Goal: Download file/media

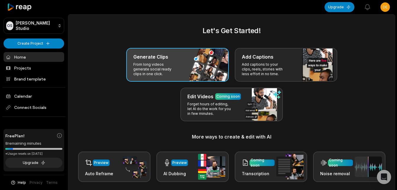
click at [150, 60] on h3 "Generate Clips" at bounding box center [150, 56] width 35 height 7
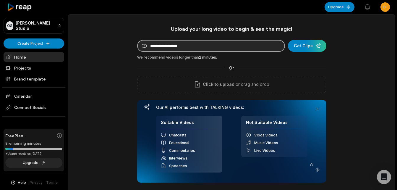
click at [167, 45] on input at bounding box center [211, 46] width 148 height 12
paste input "**********"
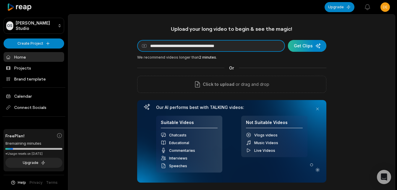
type input "**********"
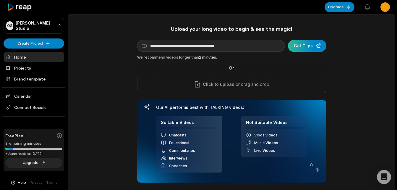
click at [309, 49] on div "submit" at bounding box center [307, 46] width 38 height 12
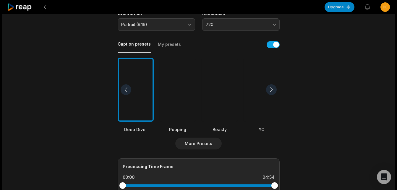
scroll to position [118, 0]
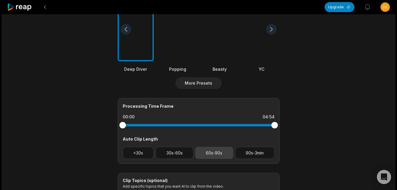
click at [214, 155] on button "60s-90s" at bounding box center [214, 153] width 38 height 12
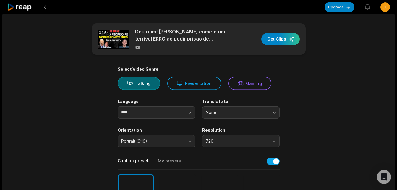
scroll to position [0, 0]
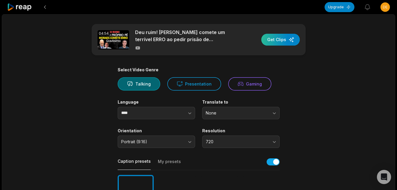
click at [287, 40] on div "button" at bounding box center [280, 40] width 38 height 12
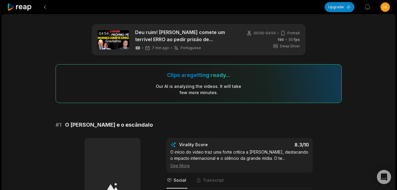
scroll to position [118, 0]
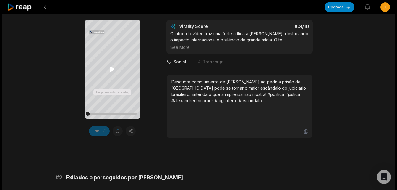
click at [111, 68] on icon at bounding box center [112, 69] width 4 height 5
click at [61, 60] on div "Your browser does not support mp4 format. Eu posso estar errado, mas eu acho qu…" at bounding box center [199, 79] width 286 height 118
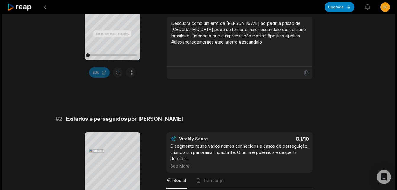
scroll to position [236, 0]
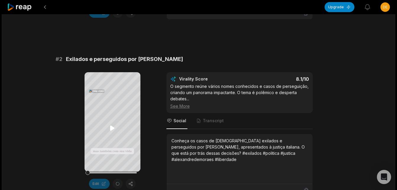
click at [113, 128] on icon at bounding box center [112, 128] width 4 height 5
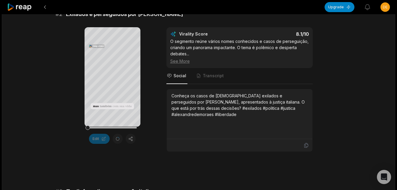
scroll to position [295, 0]
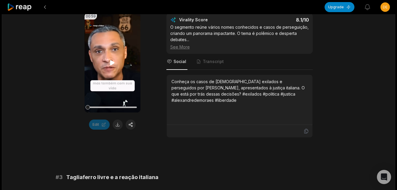
click at [111, 65] on icon at bounding box center [112, 62] width 4 height 5
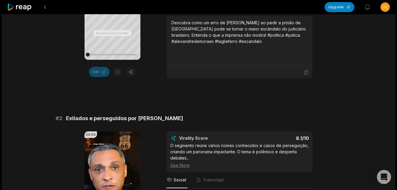
scroll to position [59, 0]
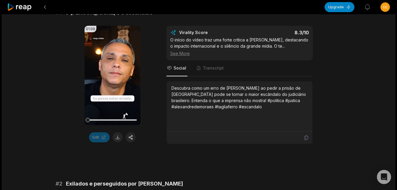
scroll to position [118, 0]
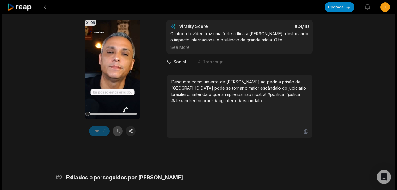
click at [116, 131] on button at bounding box center [118, 131] width 10 height 10
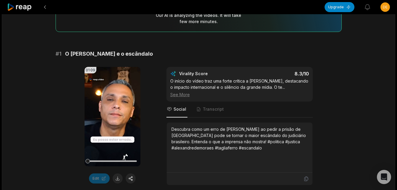
scroll to position [0, 0]
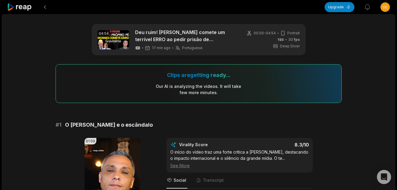
drag, startPoint x: 64, startPoint y: 125, endPoint x: 147, endPoint y: 122, distance: 83.1
click at [147, 122] on div "# 1 O erro de Moraes e o escândalo" at bounding box center [199, 125] width 286 height 8
copy span "O [PERSON_NAME] e o escândalo"
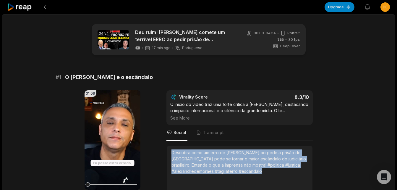
drag, startPoint x: 170, startPoint y: 159, endPoint x: 272, endPoint y: 181, distance: 105.3
click at [272, 181] on div "Descubra como um erro de [PERSON_NAME] ao pedir a prisão de [GEOGRAPHIC_DATA] p…" at bounding box center [240, 171] width 146 height 50
copy div "Descubra como um erro de [PERSON_NAME] ao pedir a prisão de [GEOGRAPHIC_DATA] p…"
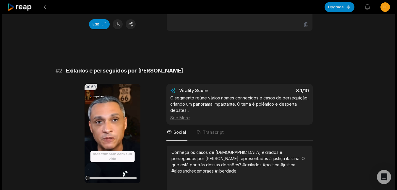
scroll to position [236, 0]
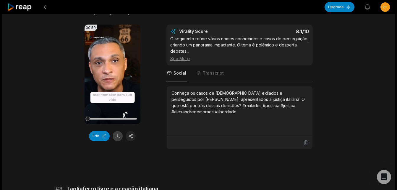
click at [116, 141] on button at bounding box center [118, 136] width 10 height 10
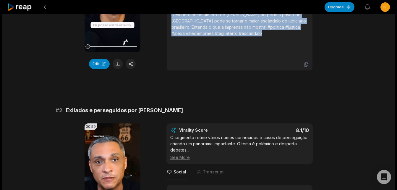
scroll to position [118, 0]
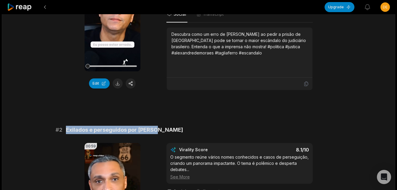
drag, startPoint x: 64, startPoint y: 136, endPoint x: 159, endPoint y: 135, distance: 94.9
click at [159, 134] on div "# 2 Exilados e perseguidos por Moraes" at bounding box center [199, 130] width 286 height 8
copy span "Exilados e perseguidos por [PERSON_NAME]"
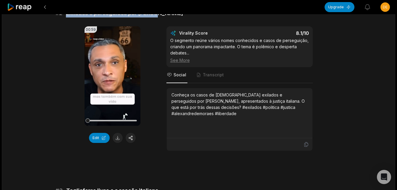
scroll to position [236, 0]
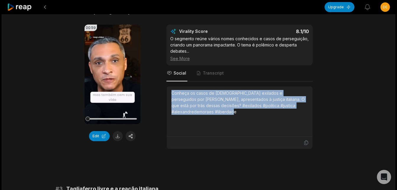
drag, startPoint x: 172, startPoint y: 100, endPoint x: 244, endPoint y: 125, distance: 76.6
click at [244, 125] on div "Conheça os casos de [DEMOGRAPHIC_DATA] exilados e perseguidos por [PERSON_NAME]…" at bounding box center [239, 111] width 136 height 43
copy div "Conheça os casos de [DEMOGRAPHIC_DATA] exilados e perseguidos por [PERSON_NAME]…"
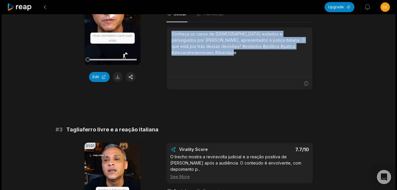
scroll to position [355, 0]
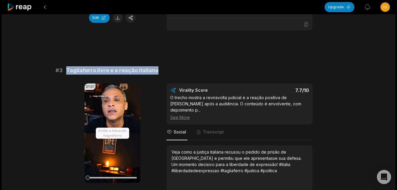
drag, startPoint x: 67, startPoint y: 74, endPoint x: 164, endPoint y: 77, distance: 97.0
click at [164, 74] on div "# 3 Tagliaferro livre e a reação italiana" at bounding box center [199, 70] width 286 height 8
copy span "Tagliaferro livre e a reação italiana"
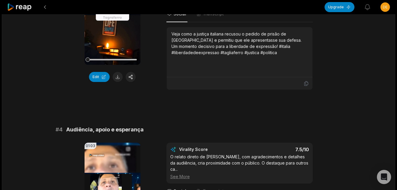
scroll to position [473, 0]
click at [117, 82] on button at bounding box center [118, 77] width 10 height 10
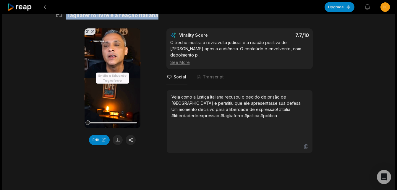
scroll to position [355, 0]
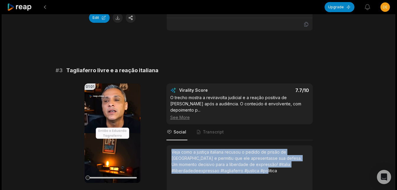
drag, startPoint x: 171, startPoint y: 154, endPoint x: 236, endPoint y: 181, distance: 69.9
click at [236, 181] on div "Veja como a justiça italiana recusou o pedido de prisão de [GEOGRAPHIC_DATA] e …" at bounding box center [239, 170] width 136 height 43
copy div "Veja como a justiça italiana recusou o pedido de prisão de [GEOGRAPHIC_DATA] e …"
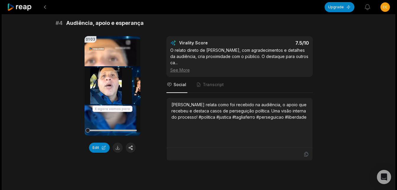
scroll to position [591, 0]
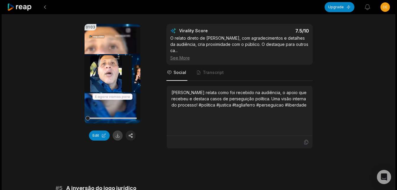
click at [118, 137] on button at bounding box center [118, 135] width 10 height 10
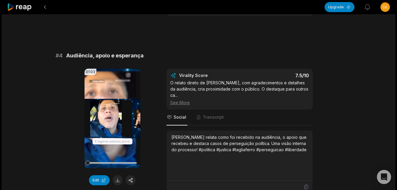
scroll to position [532, 0]
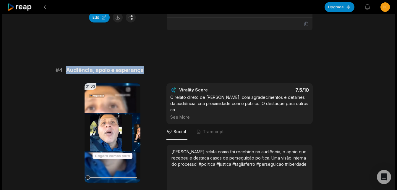
drag, startPoint x: 66, startPoint y: 71, endPoint x: 146, endPoint y: 71, distance: 80.4
click at [146, 71] on div "# 4 Audiência, apoio e esperança" at bounding box center [199, 70] width 286 height 8
copy span "Audiência, apoio e esperança"
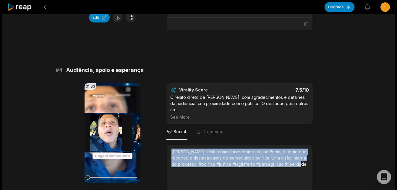
drag, startPoint x: 170, startPoint y: 150, endPoint x: 309, endPoint y: 167, distance: 139.6
click at [309, 167] on div "[PERSON_NAME] relata como foi recebido na audiência, o apoio que recebeu e dest…" at bounding box center [240, 170] width 146 height 50
copy div "[PERSON_NAME] relata como foi recebido na audiência, o apoio que recebeu e dest…"
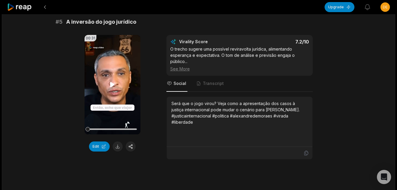
scroll to position [768, 0]
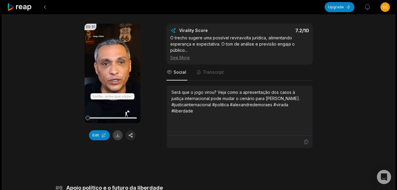
click at [116, 138] on button at bounding box center [118, 135] width 10 height 10
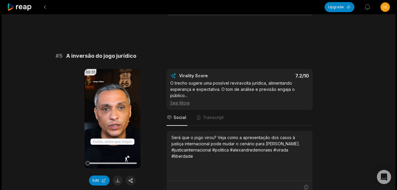
scroll to position [709, 0]
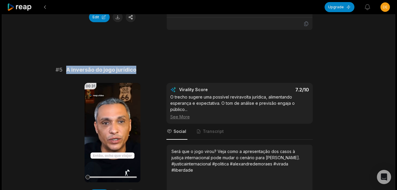
drag, startPoint x: 66, startPoint y: 69, endPoint x: 136, endPoint y: 67, distance: 69.8
click at [136, 67] on div "# 5 A inversão do jogo jurídico" at bounding box center [199, 70] width 286 height 8
copy span "A inversão do jogo jurídico"
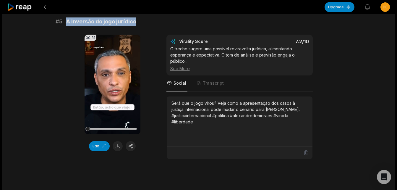
scroll to position [768, 0]
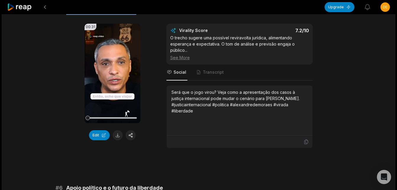
drag, startPoint x: 172, startPoint y: 90, endPoint x: 199, endPoint y: 118, distance: 39.1
click at [199, 118] on div "Será que o jogo virou? Veja como a apresentação dos casos à justiça internacion…" at bounding box center [239, 110] width 136 height 43
copy div "Será que o jogo virou? Veja como a apresentação dos casos à justiça internacion…"
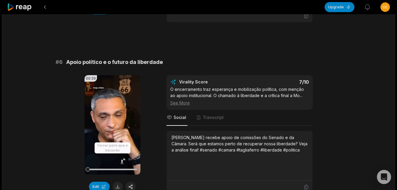
scroll to position [883, 0]
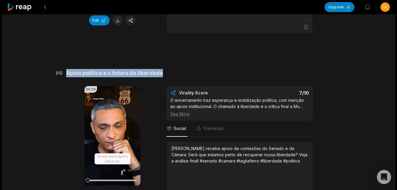
drag, startPoint x: 67, startPoint y: 75, endPoint x: 165, endPoint y: 72, distance: 97.8
click at [165, 72] on div "# 6 Apoio político e o futuro da liberdade" at bounding box center [199, 73] width 286 height 8
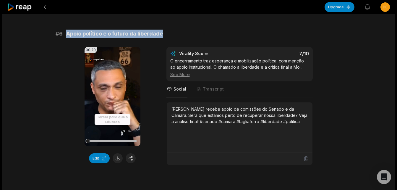
scroll to position [942, 0]
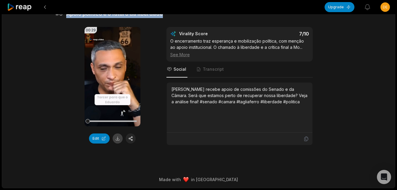
click at [115, 136] on button at bounding box center [118, 138] width 10 height 10
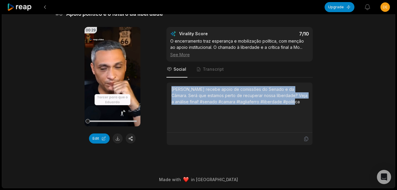
drag, startPoint x: 172, startPoint y: 88, endPoint x: 280, endPoint y: 113, distance: 111.7
click at [280, 113] on div "[PERSON_NAME] recebe apoio de comissões do Senado e da Câmara. Será que estamos…" at bounding box center [239, 107] width 136 height 43
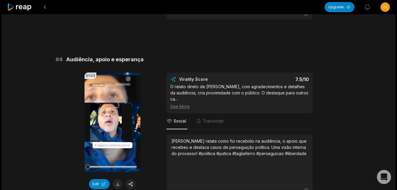
scroll to position [528, 0]
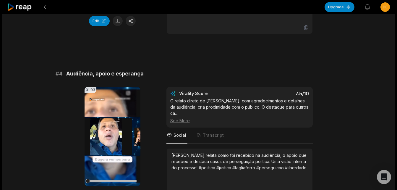
click at [24, 7] on icon at bounding box center [19, 7] width 25 height 8
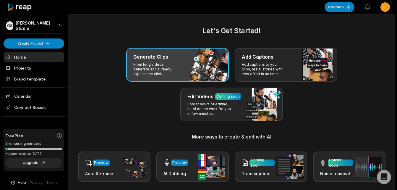
click at [157, 59] on h3 "Generate Clips" at bounding box center [150, 56] width 35 height 7
